Goal: Task Accomplishment & Management: Complete application form

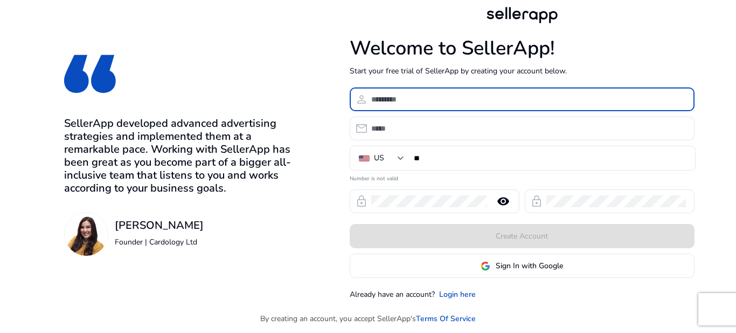
click at [395, 99] on input at bounding box center [528, 99] width 315 height 12
type input "**********"
click at [449, 135] on div at bounding box center [528, 128] width 315 height 24
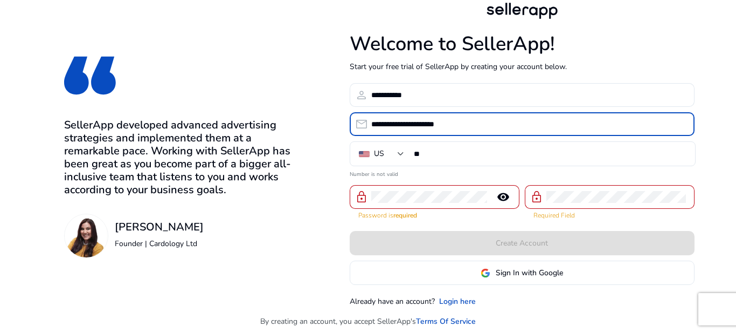
type input "**********"
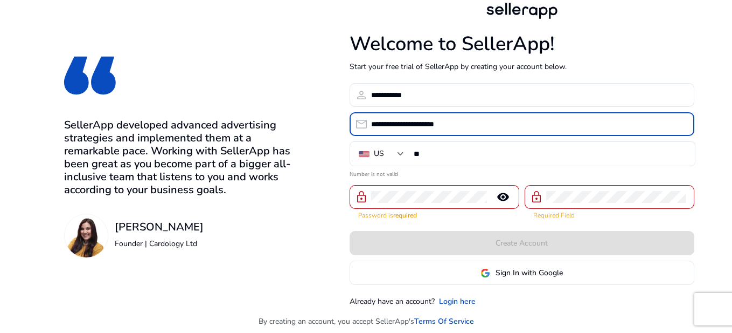
click at [438, 189] on div at bounding box center [429, 197] width 116 height 24
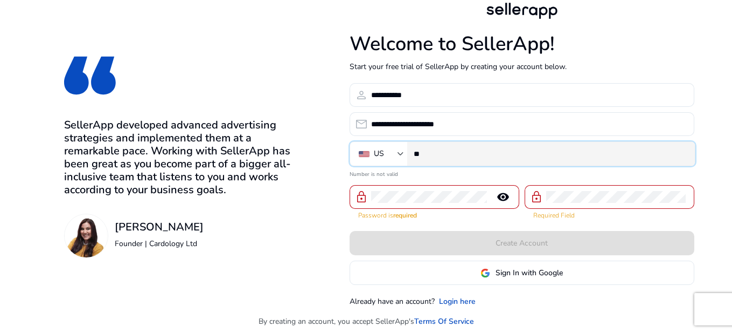
click at [515, 157] on input "**" at bounding box center [550, 154] width 273 height 12
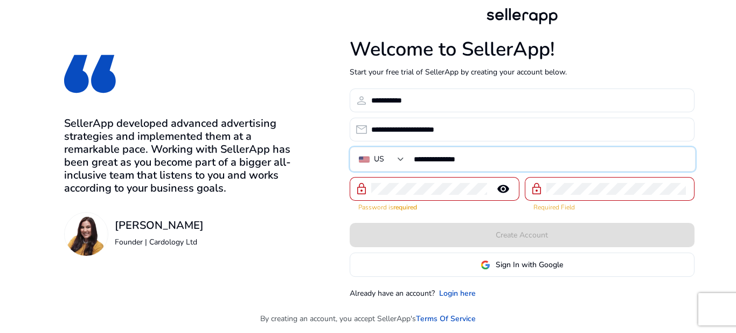
type input "**********"
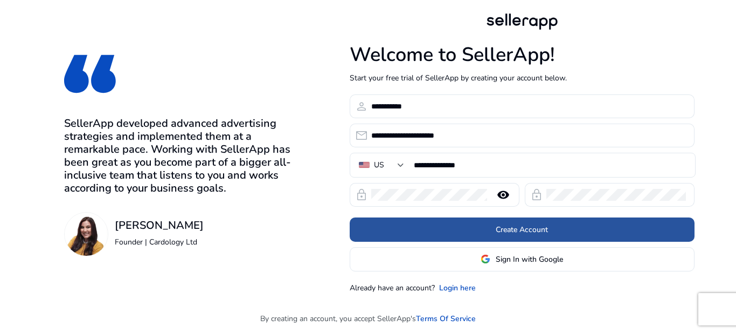
click at [519, 231] on span "Create Account" at bounding box center [522, 229] width 52 height 11
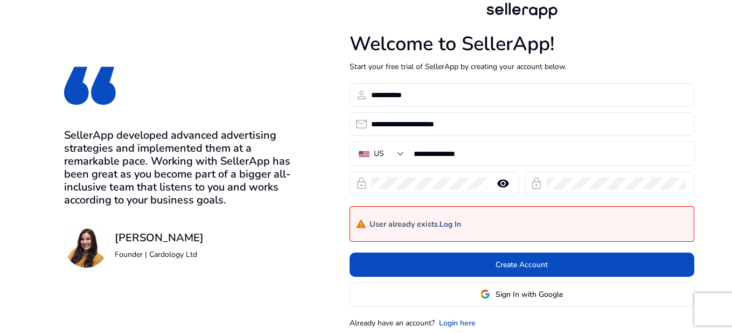
click at [457, 224] on link "Log In" at bounding box center [451, 224] width 22 height 9
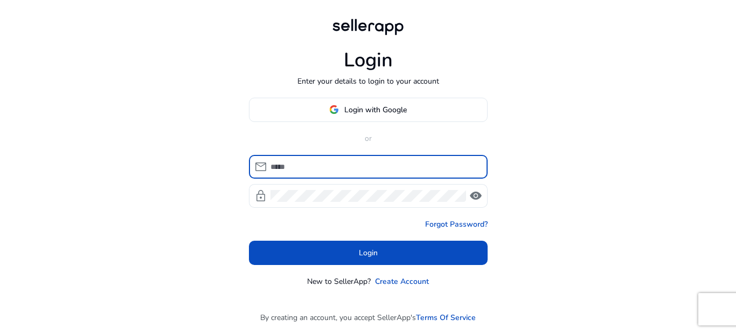
click at [338, 167] on input at bounding box center [375, 167] width 209 height 12
type input "**********"
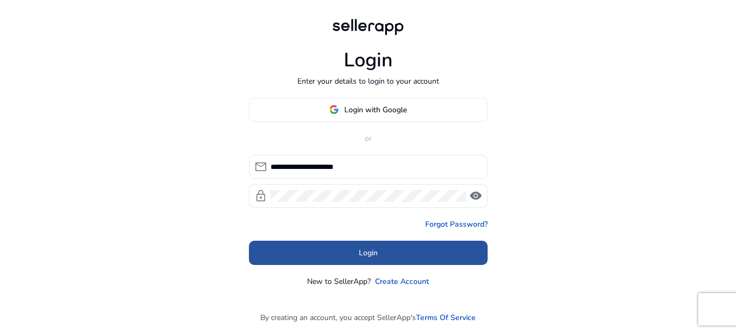
click at [393, 250] on span at bounding box center [368, 252] width 239 height 26
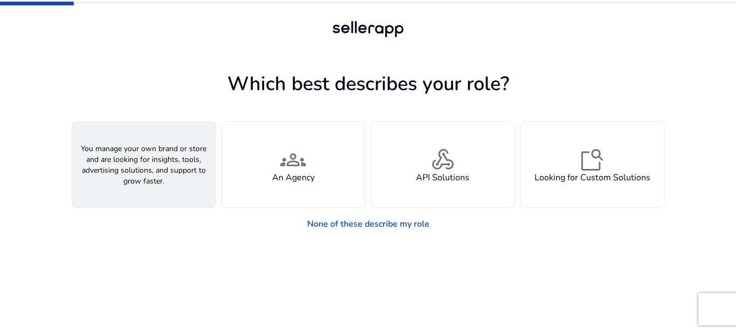
click at [159, 162] on div "person A Seller" at bounding box center [143, 164] width 143 height 85
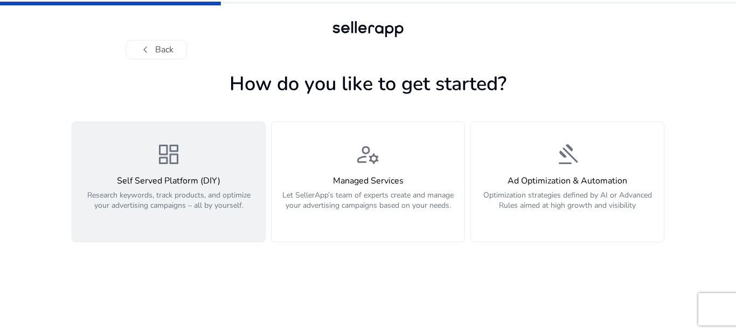
click at [201, 172] on div "dashboard Self Served Platform (DIY) Research keywords, track products, and opt…" at bounding box center [169, 181] width 180 height 81
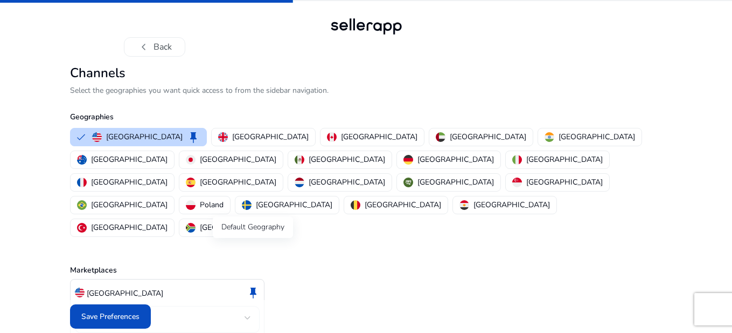
scroll to position [4, 0]
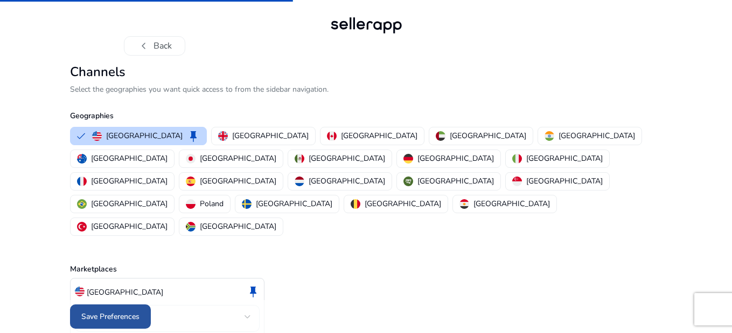
click at [119, 315] on span "Save Preferences" at bounding box center [110, 315] width 58 height 11
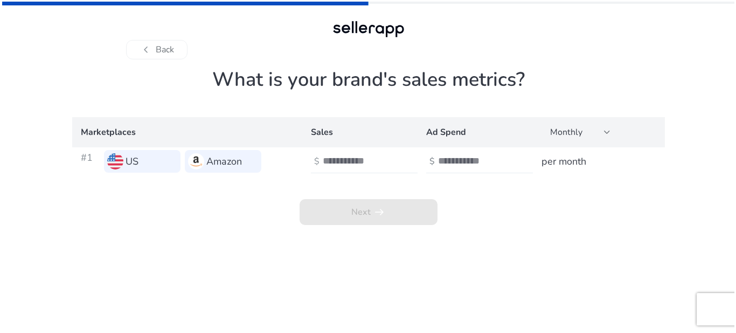
scroll to position [0, 0]
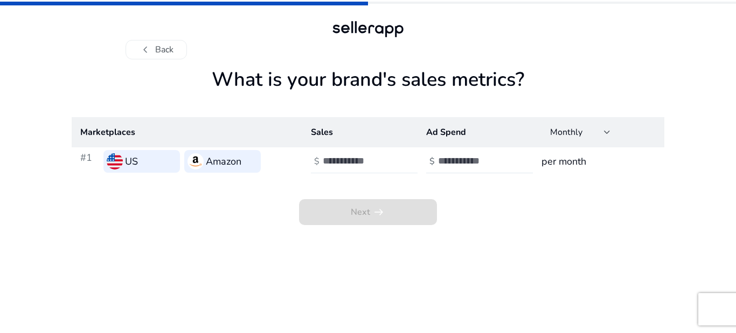
click at [346, 156] on input "number" at bounding box center [359, 161] width 73 height 12
click at [634, 188] on div "Next arrow_right_alt" at bounding box center [368, 200] width 593 height 50
click at [377, 163] on input "number" at bounding box center [359, 161] width 73 height 12
type input "*"
click at [457, 163] on input "number" at bounding box center [474, 161] width 73 height 12
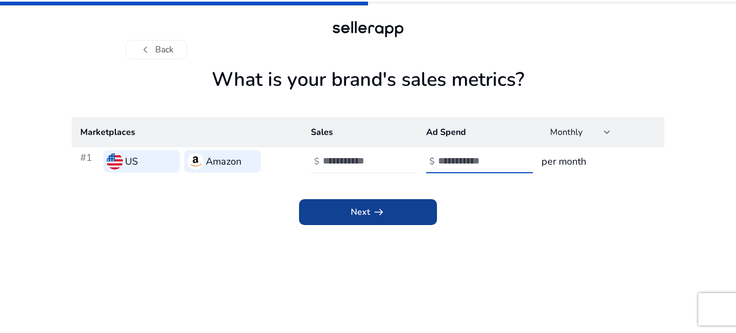
type input "*"
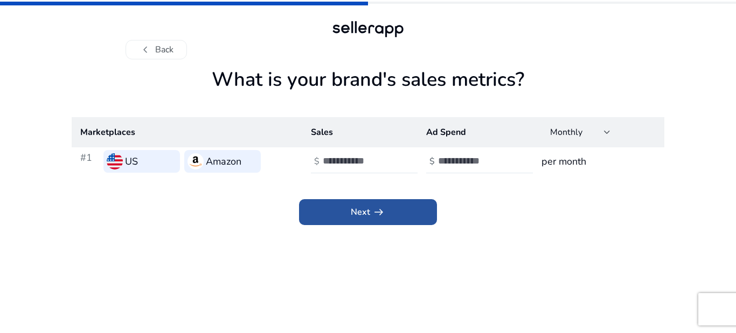
click at [399, 203] on span at bounding box center [368, 212] width 138 height 26
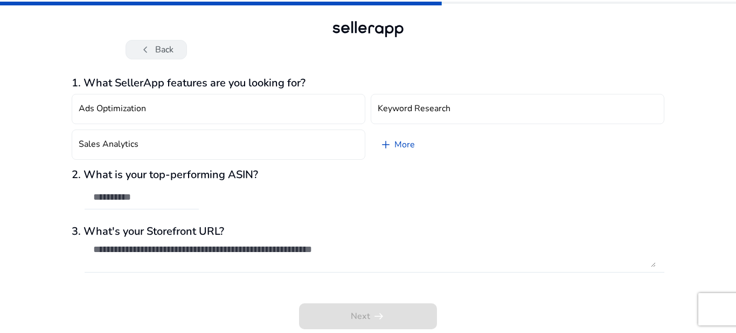
click at [168, 50] on button "chevron_left Back" at bounding box center [156, 49] width 61 height 19
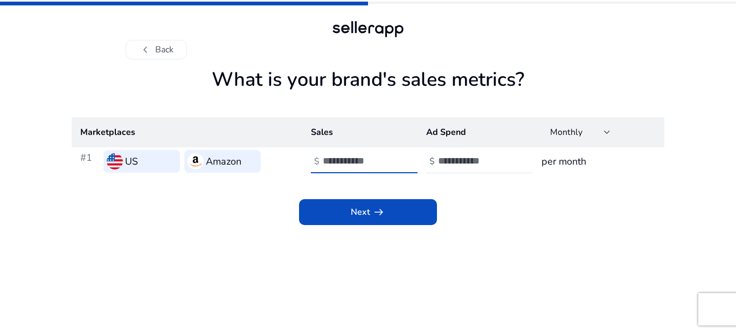
click at [393, 166] on input "*" at bounding box center [359, 161] width 73 height 12
click at [389, 157] on input "*" at bounding box center [359, 161] width 73 height 12
click at [387, 165] on input "*" at bounding box center [359, 161] width 73 height 12
click at [388, 167] on input "*" at bounding box center [359, 161] width 73 height 12
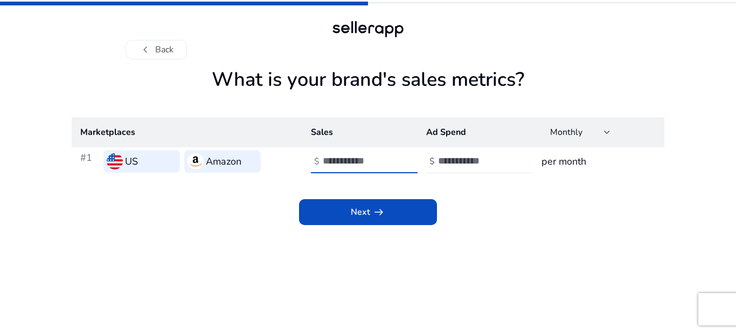
type input "*"
click at [385, 167] on input "*" at bounding box center [359, 161] width 73 height 12
click at [385, 169] on div "*" at bounding box center [371, 161] width 97 height 24
